Goal: Transaction & Acquisition: Subscribe to service/newsletter

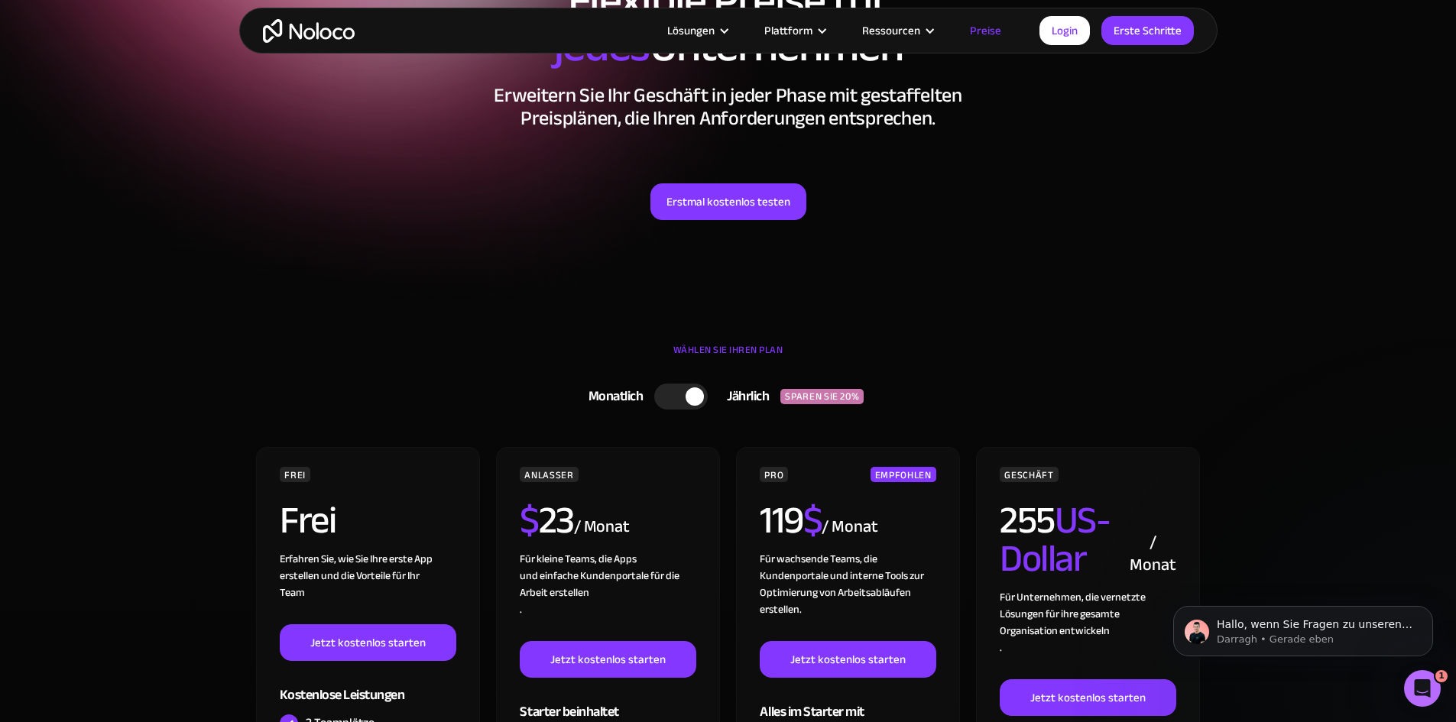
scroll to position [229, 0]
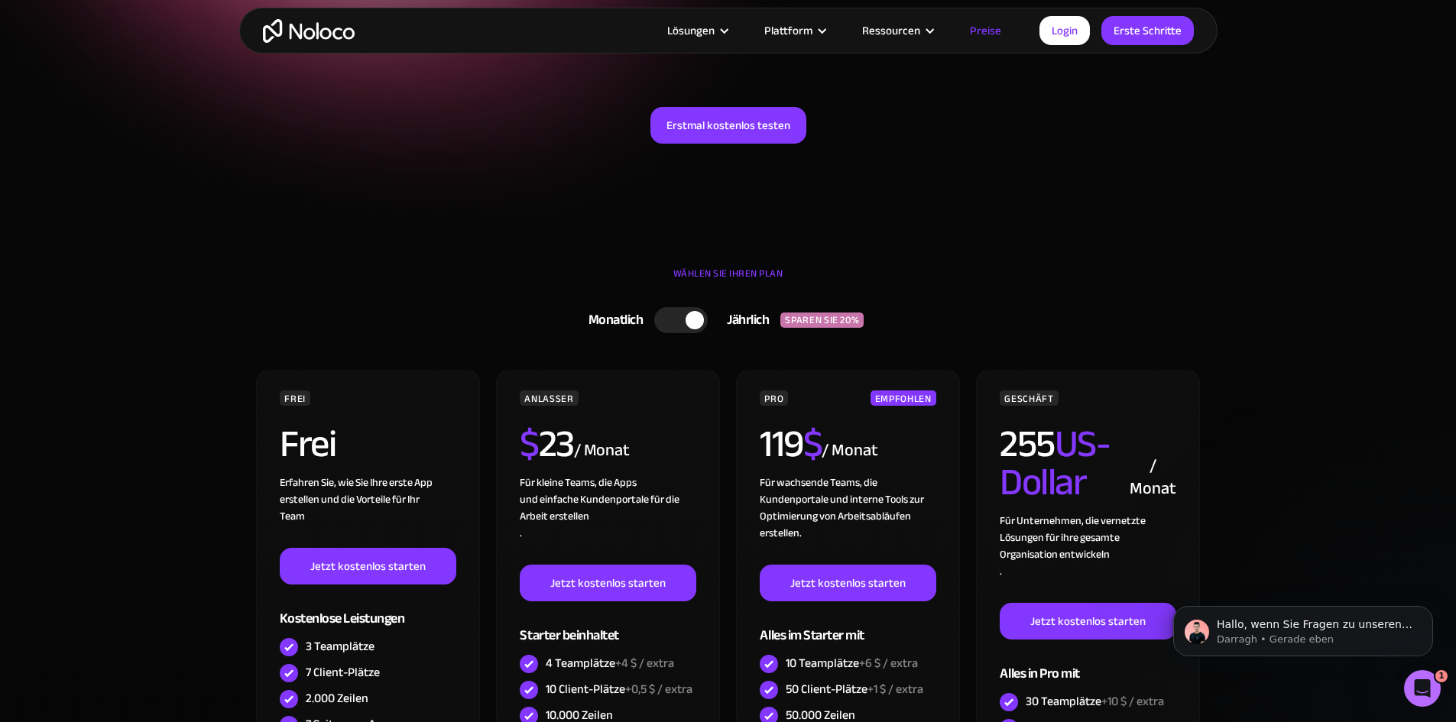
click at [684, 309] on div at bounding box center [680, 320] width 53 height 26
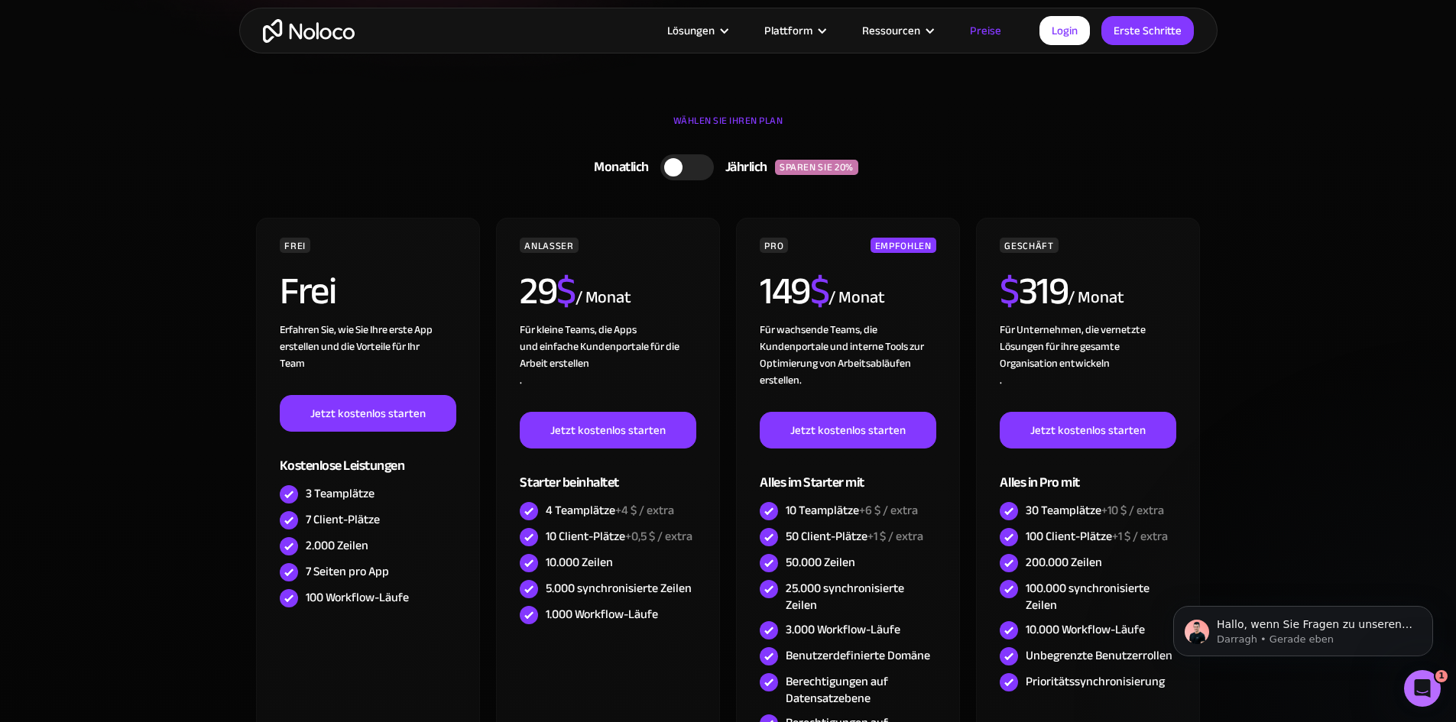
scroll to position [458, 0]
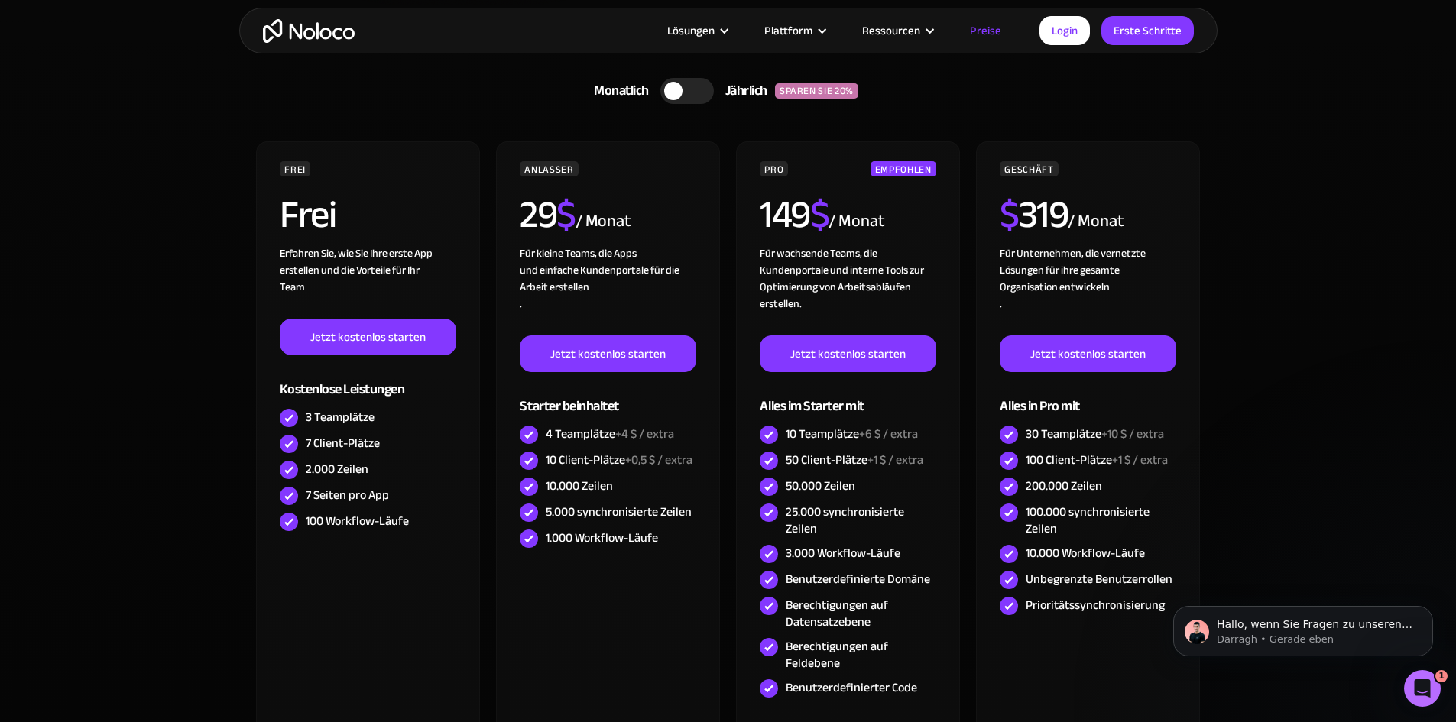
click at [701, 98] on div at bounding box center [686, 91] width 53 height 26
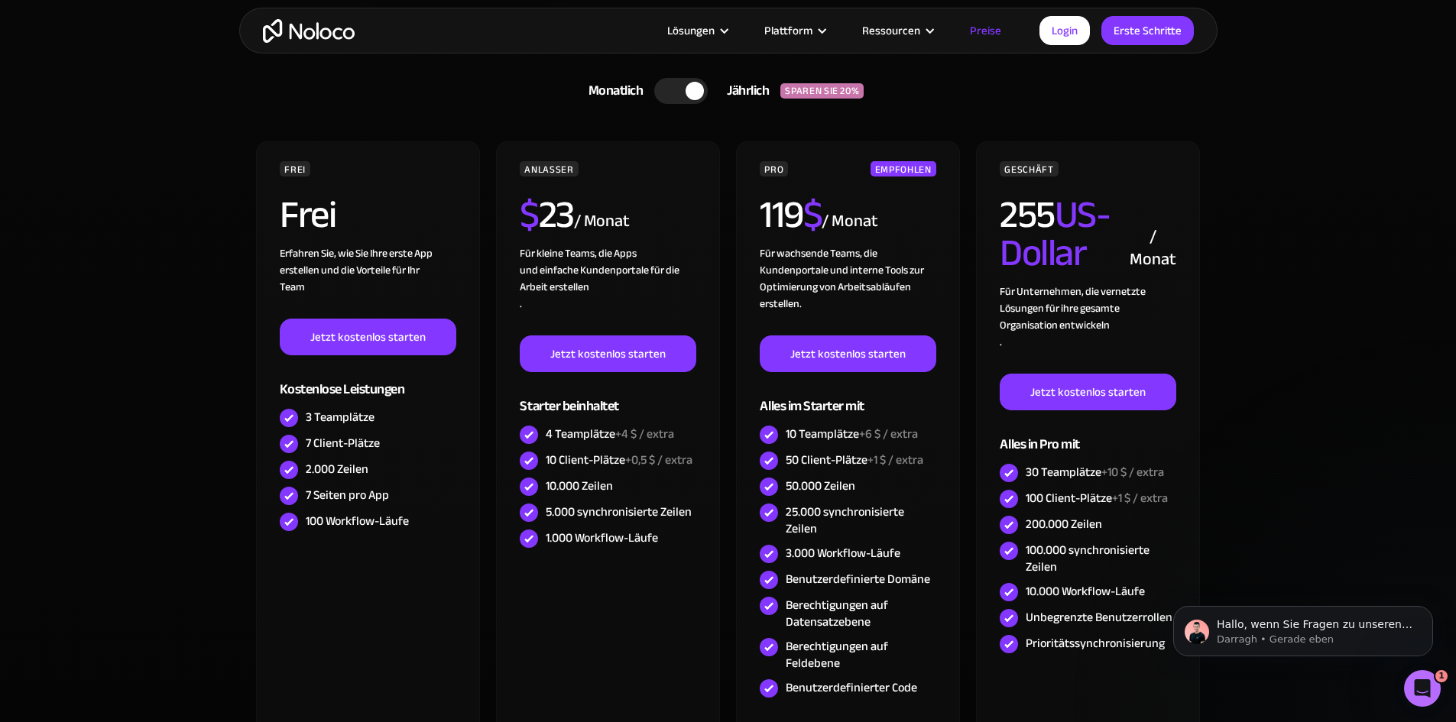
click at [698, 96] on div at bounding box center [694, 91] width 18 height 18
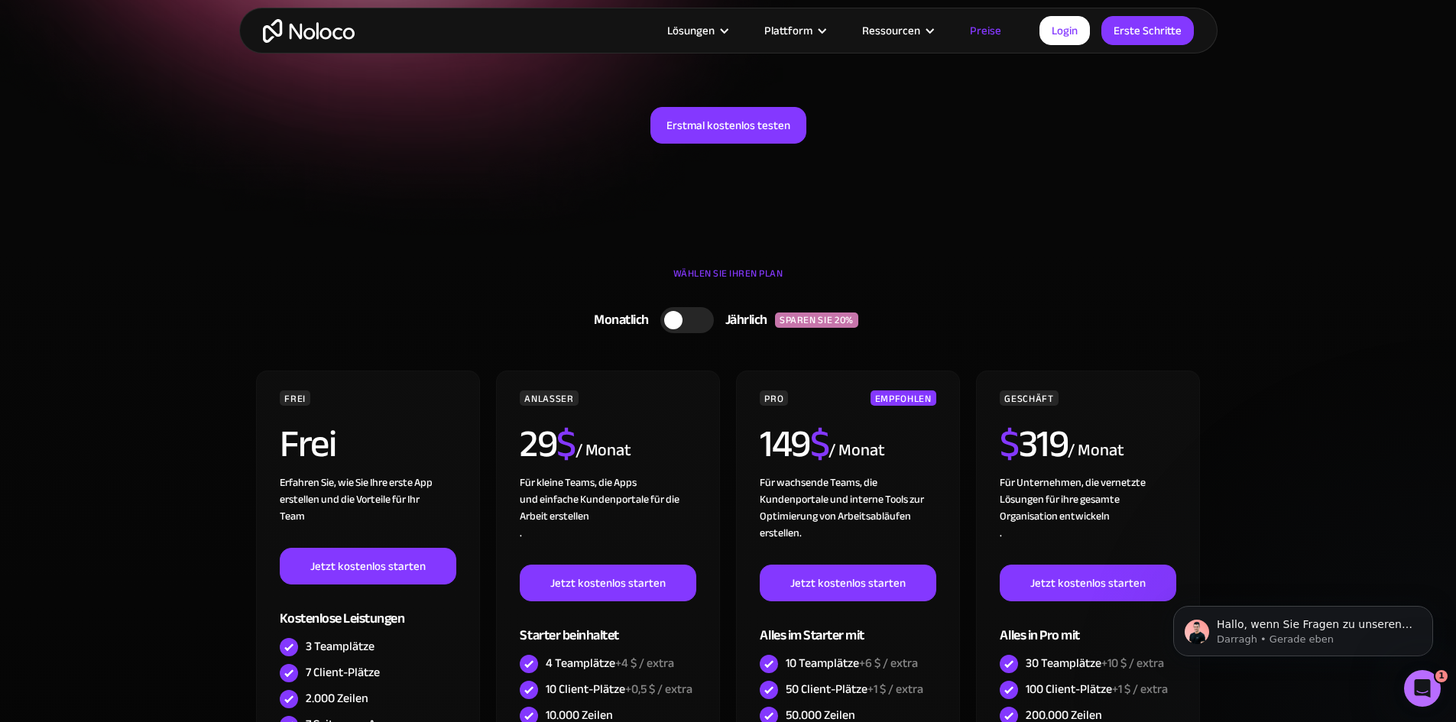
scroll to position [76, 0]
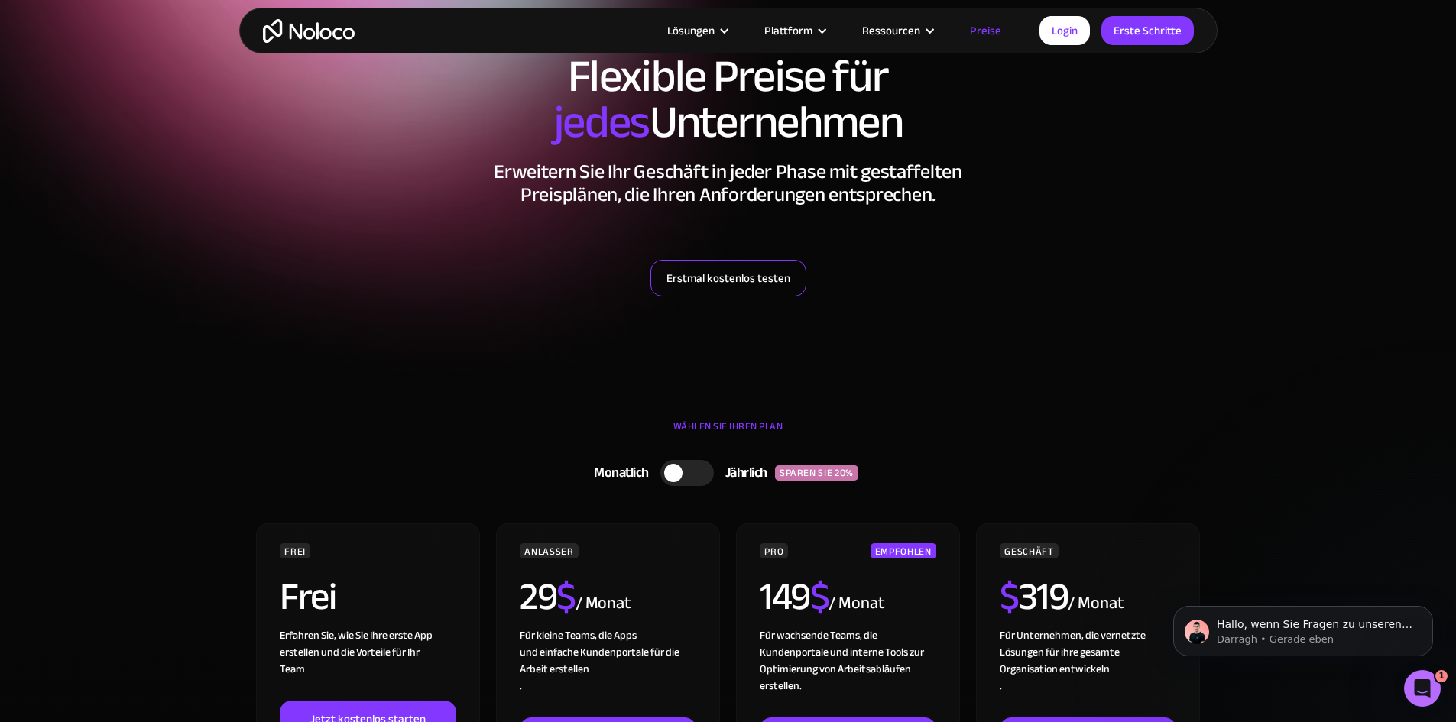
click at [765, 275] on font "Erstmal kostenlos testen" at bounding box center [728, 277] width 124 height 21
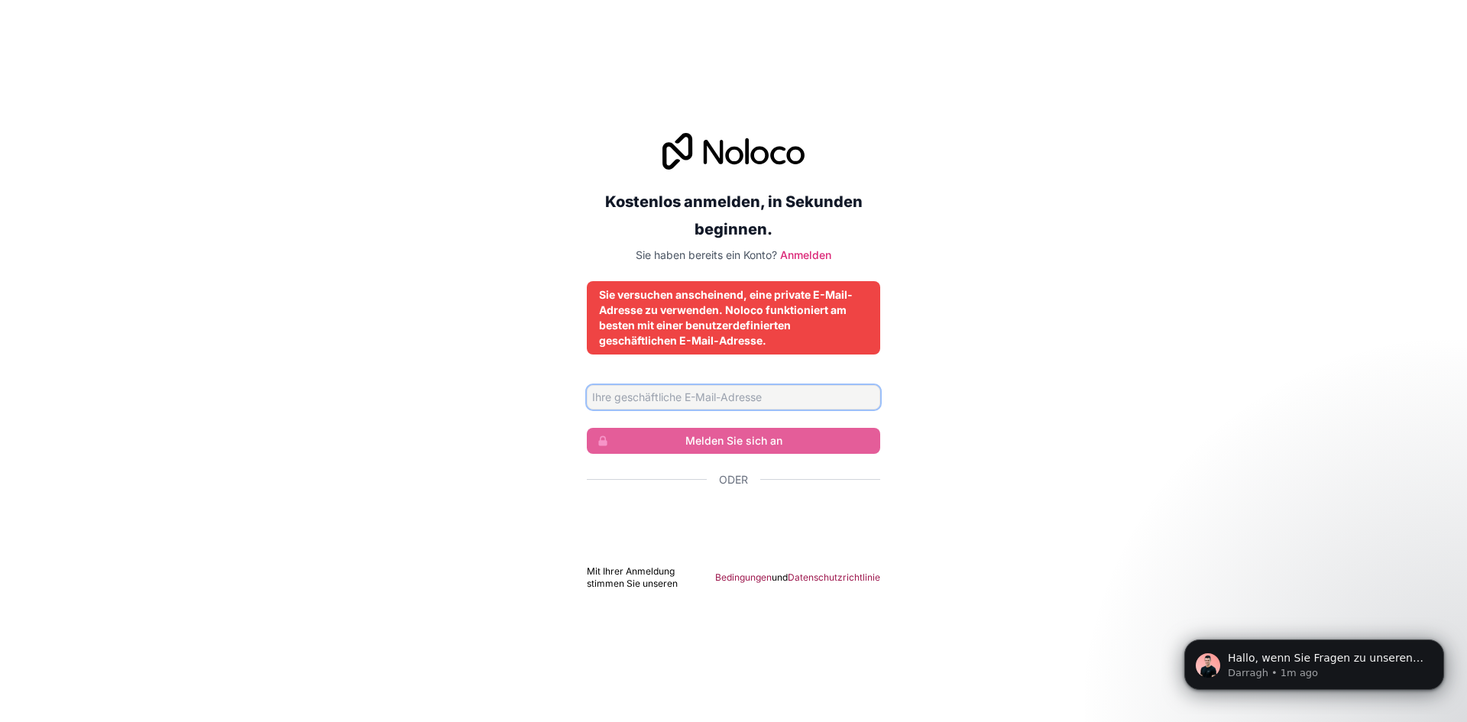
click at [788, 402] on input "E-Mail-Adresse" at bounding box center [733, 397] width 293 height 24
click at [997, 407] on div "Kostenlos anmelden, in Sekunden beginnen. Sie haben bereits ein Konto? Anmelden…" at bounding box center [733, 362] width 1467 height 500
click at [746, 394] on input "E-Mail-Adresse" at bounding box center [733, 397] width 293 height 24
type input "lukasrennerbuisness@gmail.com"
click at [628, 403] on input "lukasrennerbuisness@gmail.com" at bounding box center [733, 397] width 293 height 24
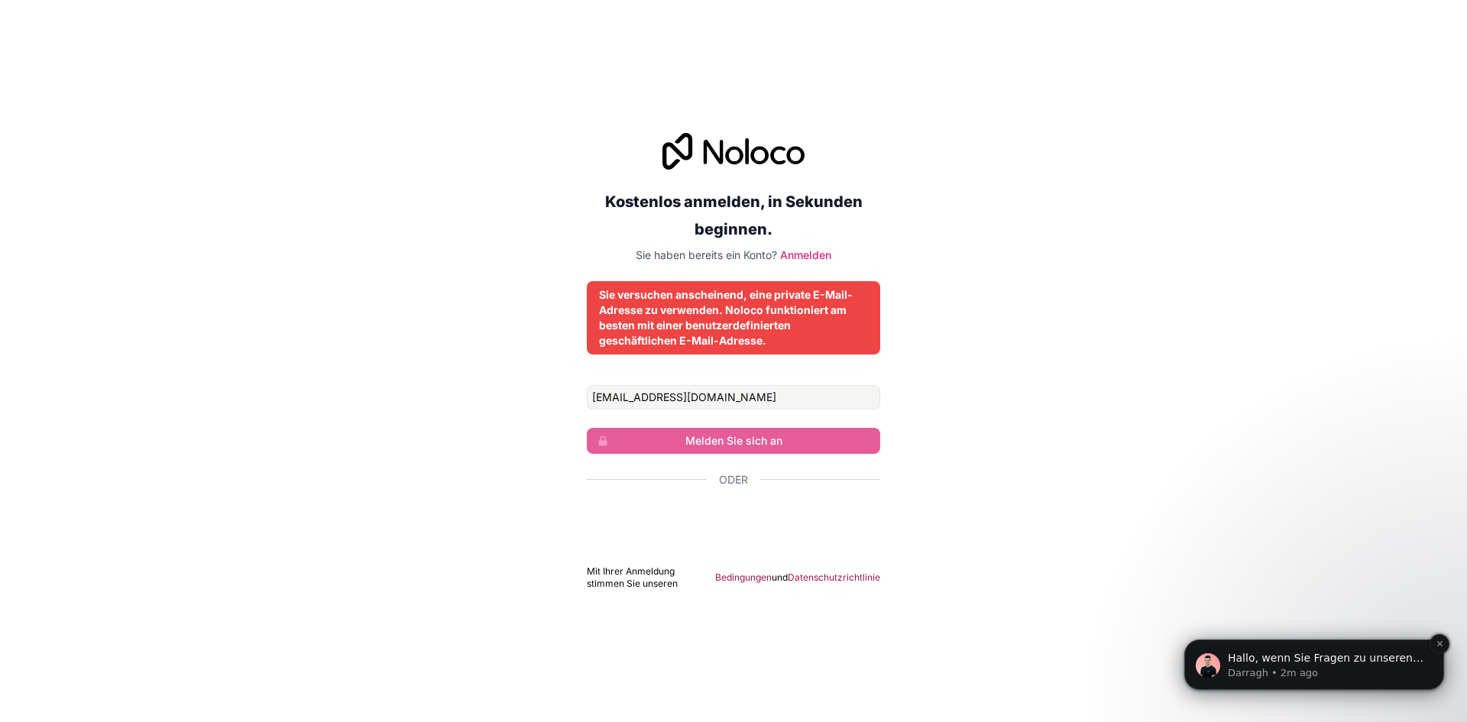
click at [1372, 655] on font "Hallo, wenn Sie Fragen zu unseren Preisen haben, lassen Sie es uns einfach wiss…" at bounding box center [1326, 681] width 196 height 58
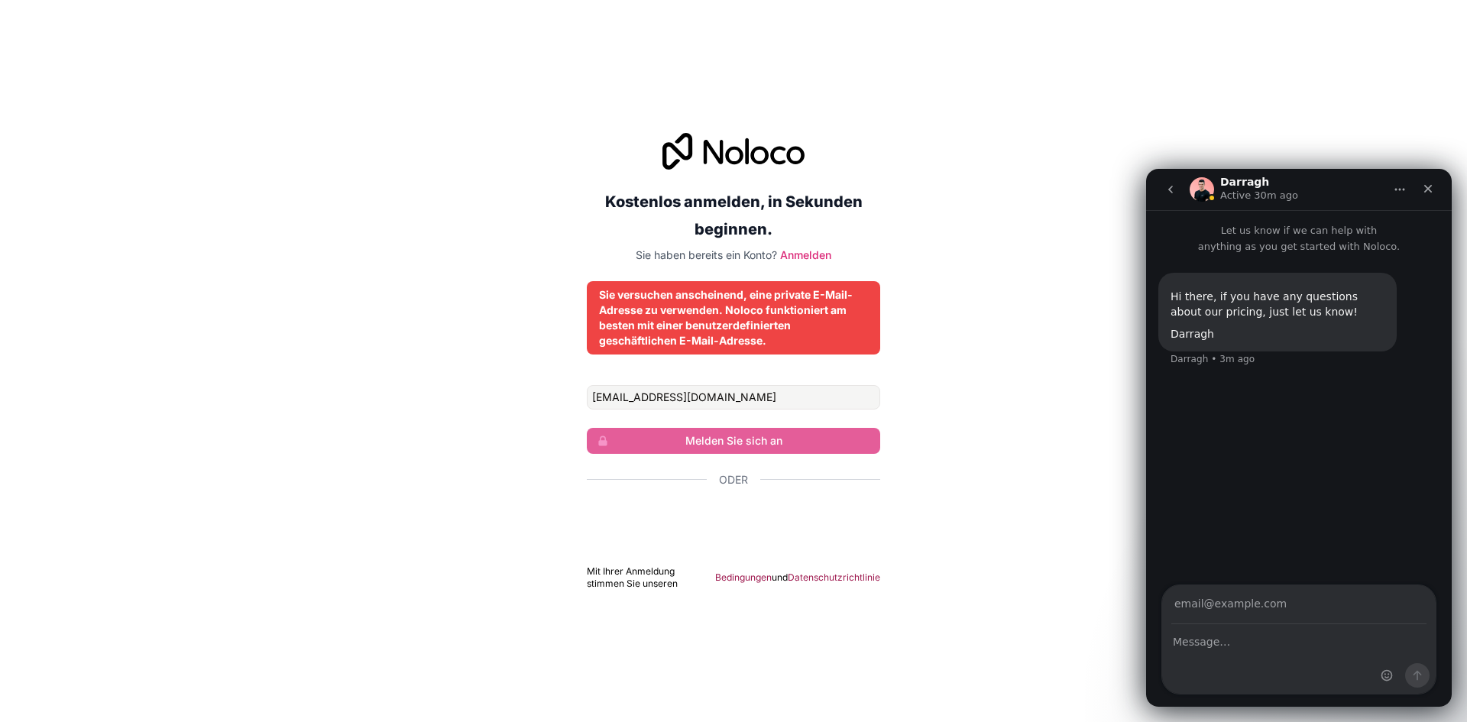
click at [1198, 651] on div "Intercom messenger" at bounding box center [1299, 659] width 274 height 69
click at [1429, 186] on icon "Close" at bounding box center [1428, 189] width 12 height 12
